Goal: Information Seeking & Learning: Learn about a topic

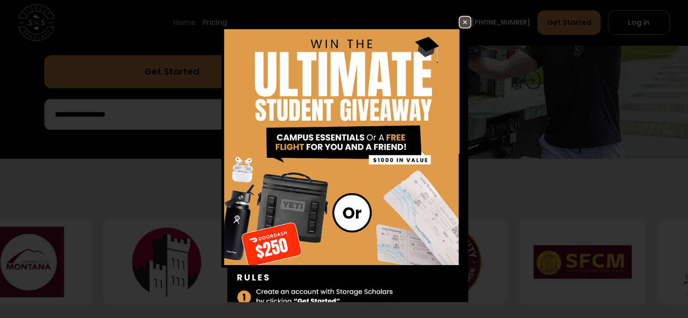
scroll to position [271, 0]
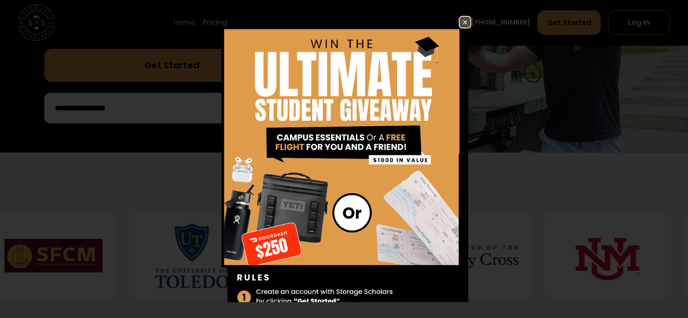
click at [460, 22] on img at bounding box center [465, 22] width 11 height 11
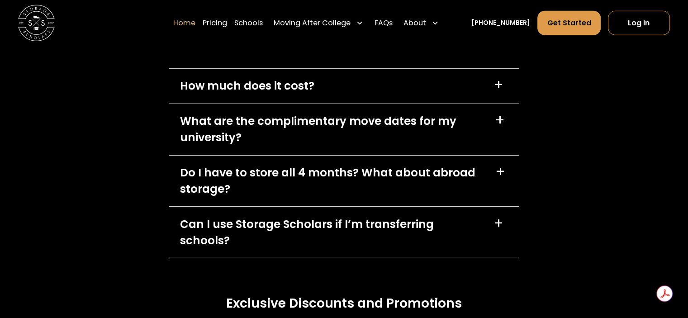
scroll to position [2623, 0]
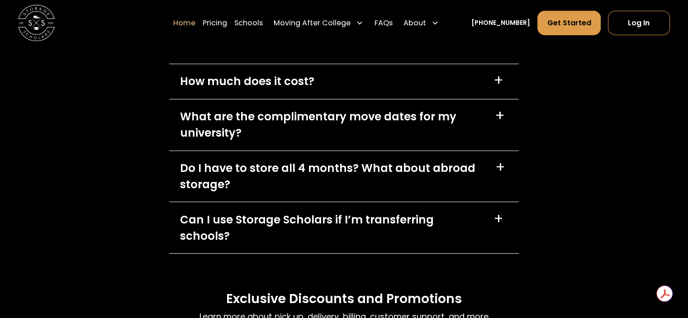
click at [375, 80] on div "How much does it cost? +" at bounding box center [344, 81] width 350 height 35
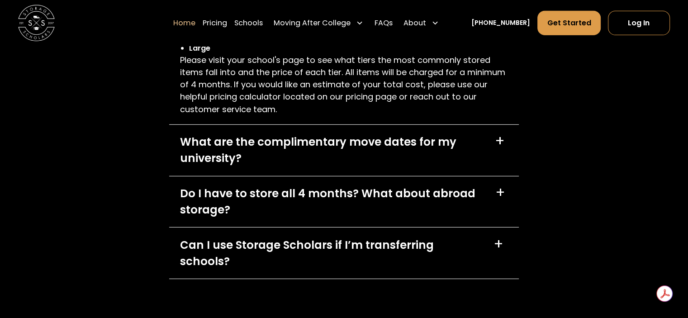
scroll to position [2759, 0]
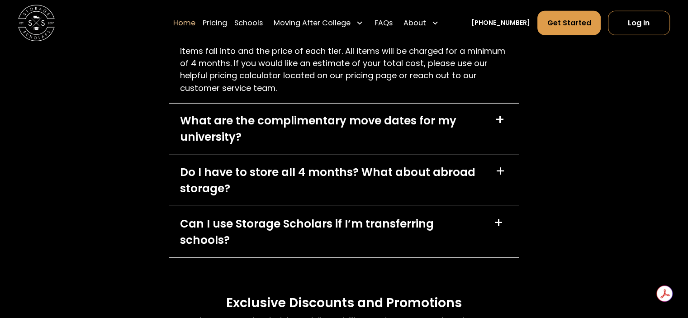
click at [299, 173] on div "Do I have to store all 4 months? What about abroad storage?" at bounding box center [332, 180] width 304 height 33
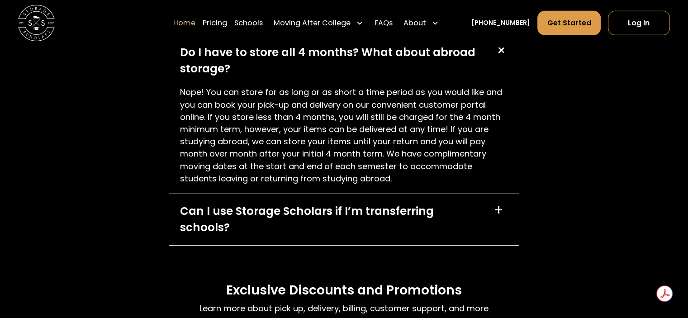
scroll to position [2895, 0]
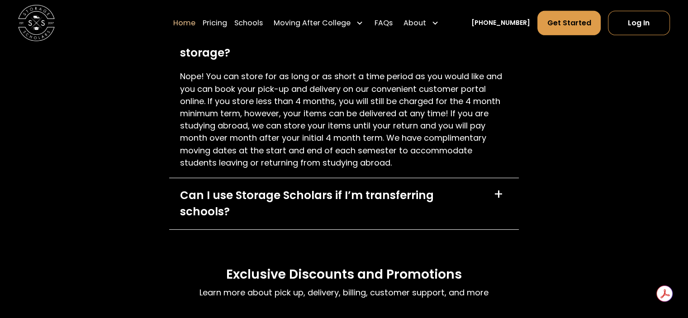
click at [347, 197] on div "Can I use Storage Scholars if I’m transferring schools?" at bounding box center [331, 203] width 303 height 33
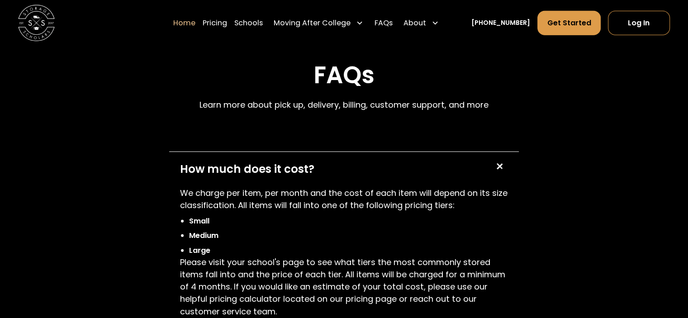
scroll to position [2397, 0]
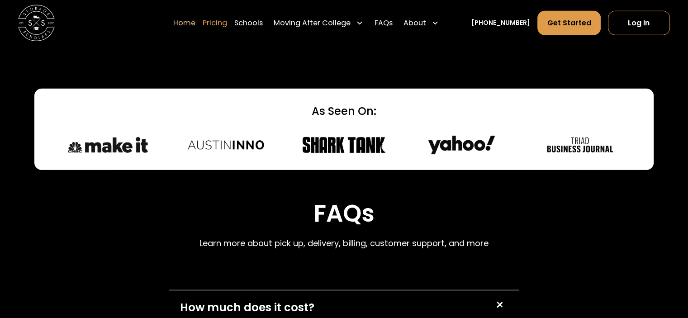
click at [227, 20] on link "Pricing" at bounding box center [215, 22] width 24 height 25
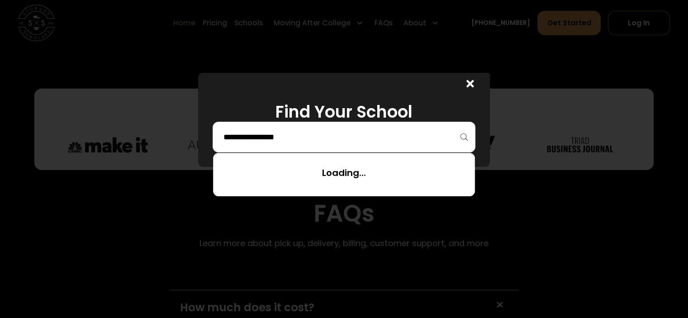
click at [340, 132] on input "search" at bounding box center [343, 136] width 243 height 15
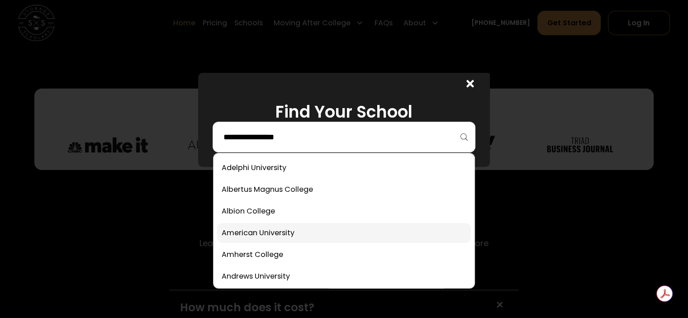
click at [291, 234] on link at bounding box center [343, 233] width 253 height 20
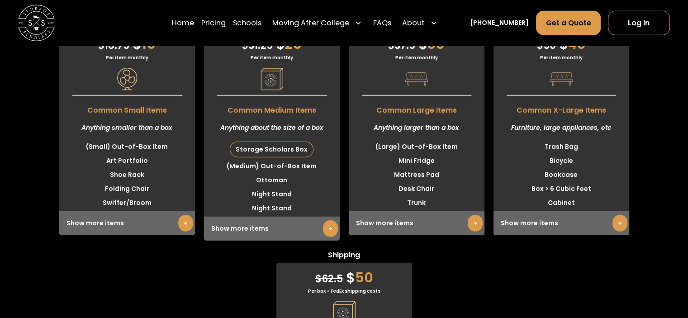
scroll to position [2359, 0]
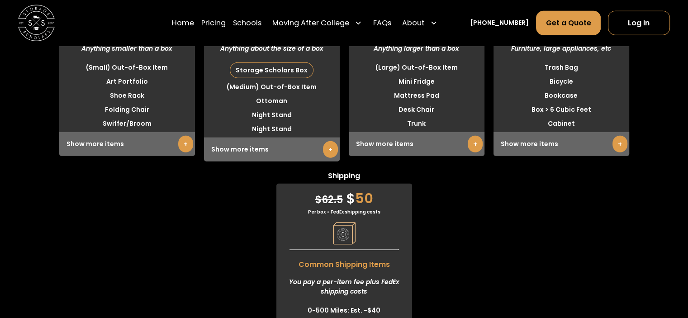
click at [182, 152] on link "+" at bounding box center [185, 144] width 15 height 17
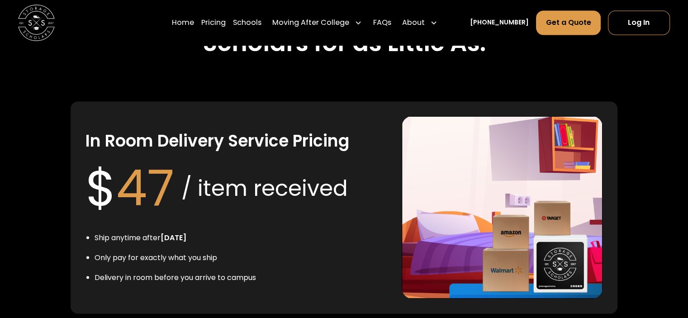
scroll to position [1726, 0]
